Goal: Use online tool/utility

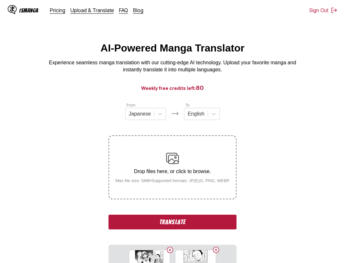
click at [158, 219] on button "Translate" at bounding box center [172, 222] width 128 height 15
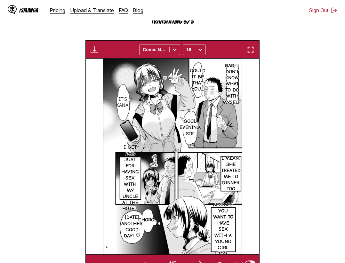
scroll to position [164, 0]
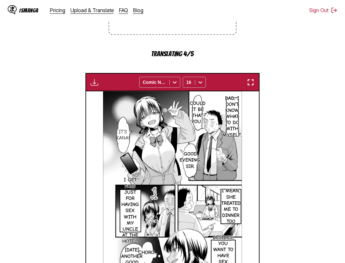
click at [255, 88] on div "Waiting for translations to be done... Comic Neue 16" at bounding box center [172, 82] width 174 height 18
click at [254, 84] on img "button" at bounding box center [251, 82] width 8 height 8
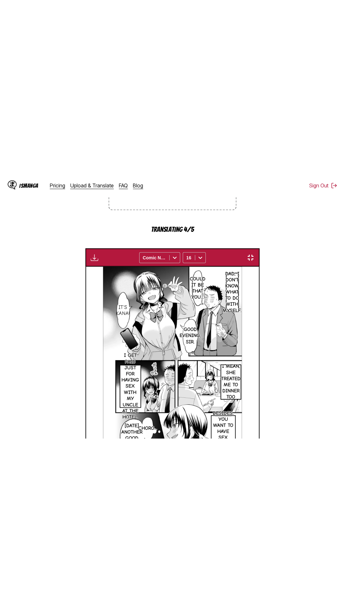
scroll to position [40, 0]
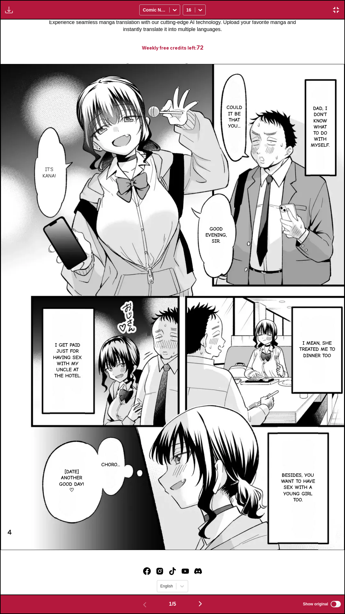
click at [257, 0] on div "Waiting for translations to be done... Comic Neue 16" at bounding box center [172, 10] width 345 height 20
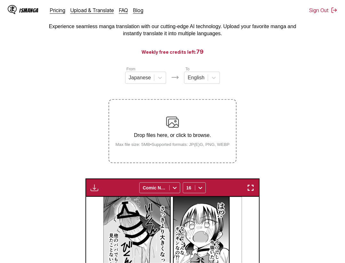
scroll to position [4, 0]
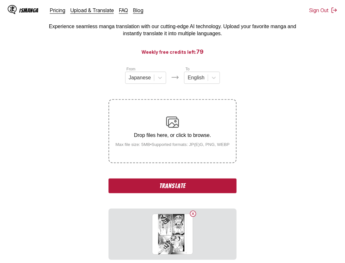
click at [207, 186] on button "Translate" at bounding box center [172, 185] width 128 height 15
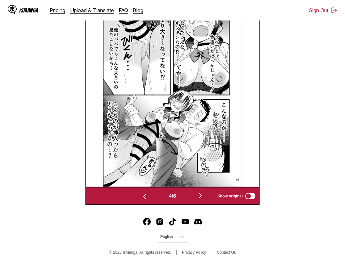
scroll to position [199, 0]
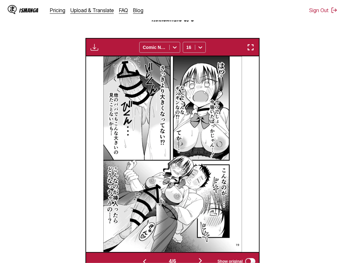
click at [247, 46] on button "button" at bounding box center [251, 47] width 12 height 8
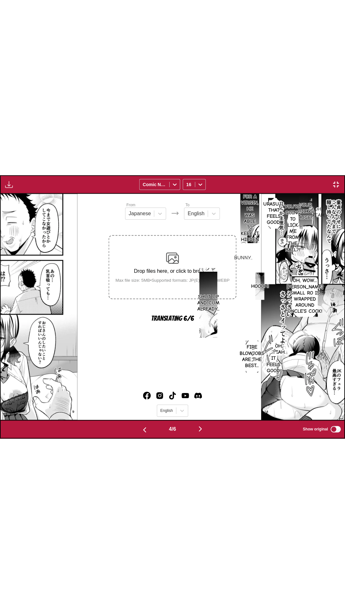
scroll to position [0, 1033]
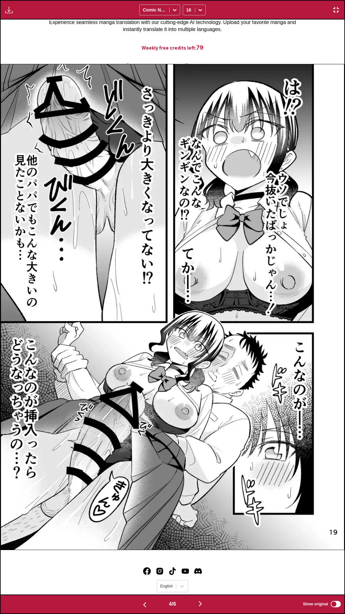
click at [274, 0] on div "Waiting for translations to be done... Comic Neue 16" at bounding box center [172, 10] width 345 height 20
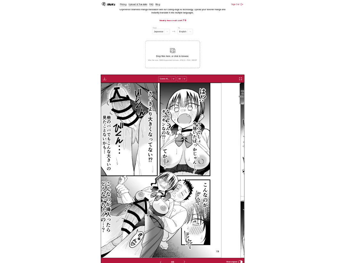
scroll to position [0, 519]
